Goal: Consume media (video, audio)

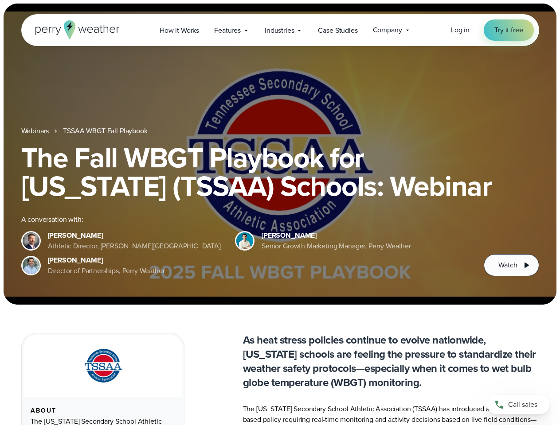
click at [280, 213] on div "The Fall WBGT Playbook for [US_STATE] (TSSAA) Schools: Webinar A conversation w…" at bounding box center [280, 210] width 518 height 133
click at [280, 30] on span "Industries" at bounding box center [279, 30] width 29 height 11
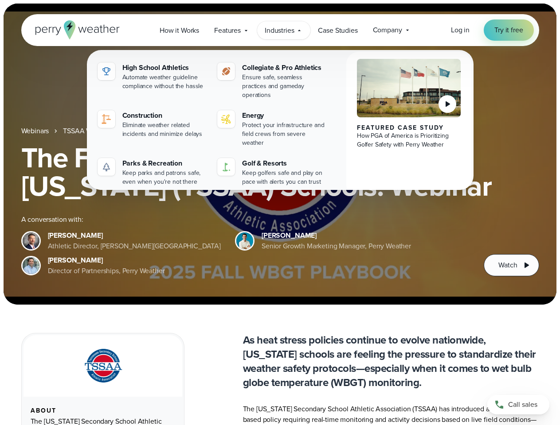
click at [280, 154] on h1 "The Fall WBGT Playbook for [US_STATE] (TSSAA) Schools: Webinar" at bounding box center [280, 172] width 518 height 57
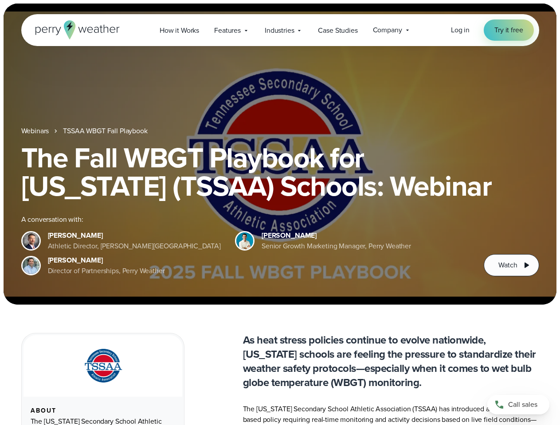
click at [106, 131] on link "TSSAA WBGT Fall Playbook" at bounding box center [105, 131] width 84 height 11
click at [511, 265] on span "Watch" at bounding box center [507, 265] width 19 height 11
